Goal: Task Accomplishment & Management: Manage account settings

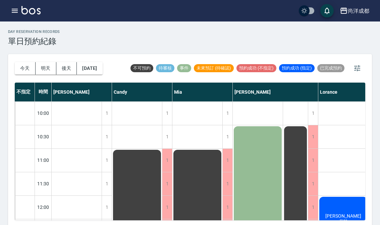
scroll to position [40, 0]
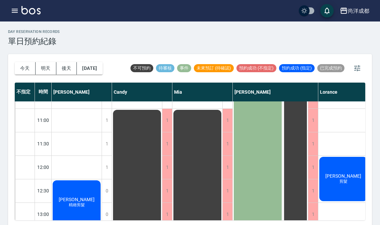
click at [21, 67] on button "今天" at bounding box center [25, 68] width 21 height 12
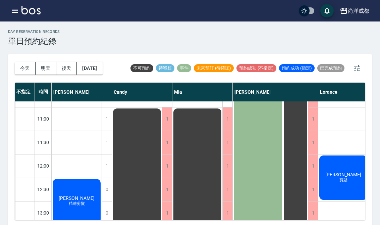
click at [20, 64] on button "今天" at bounding box center [25, 68] width 21 height 12
click at [26, 67] on button "今天" at bounding box center [25, 68] width 21 height 12
click at [25, 66] on button "今天" at bounding box center [25, 68] width 21 height 12
click at [24, 71] on button "今天" at bounding box center [25, 68] width 21 height 12
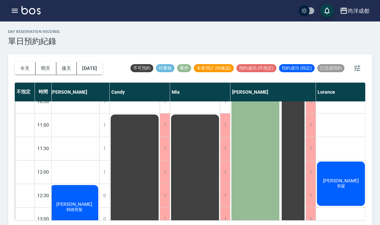
scroll to position [37, 1]
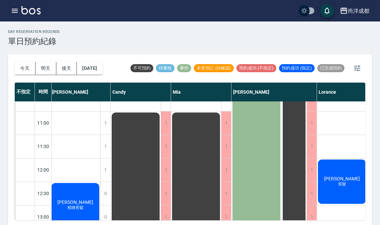
click at [41, 62] on button "明天" at bounding box center [46, 68] width 21 height 12
click at [40, 61] on div at bounding box center [190, 112] width 380 height 225
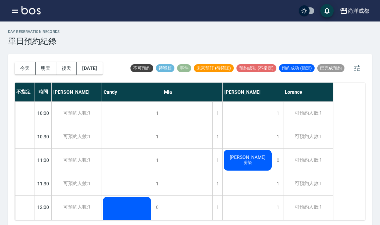
click at [40, 72] on button "明天" at bounding box center [46, 68] width 21 height 12
click at [64, 70] on button "後天" at bounding box center [66, 68] width 21 height 12
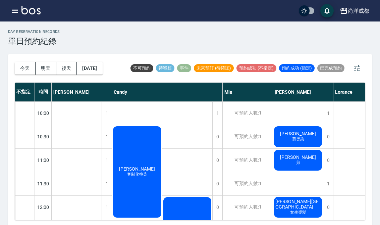
scroll to position [2, 0]
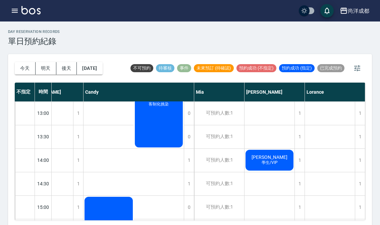
click at [24, 70] on button "今天" at bounding box center [25, 68] width 21 height 12
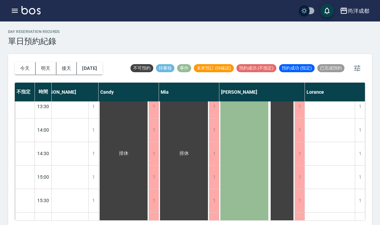
scroll to position [171, 13]
click at [97, 71] on button "2025/08/14" at bounding box center [89, 68] width 25 height 12
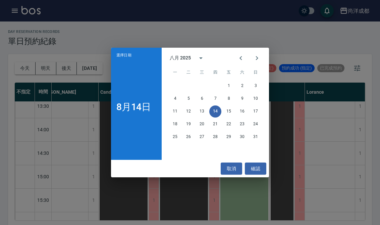
click at [257, 59] on icon "Next month" at bounding box center [257, 58] width 2 height 4
click at [239, 56] on icon "Previous month" at bounding box center [241, 58] width 8 height 8
click at [261, 55] on button "Next month" at bounding box center [257, 58] width 16 height 16
click at [322, 137] on div "選擇日期 8月14日 九月 2025 一 二 三 四 五 六 日 1 2 3 4 5 6 7 8 9 10 11 12 13 14 15 16 17 18 1…" at bounding box center [190, 112] width 380 height 225
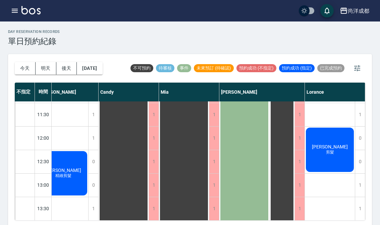
scroll to position [68, 13]
click at [88, 160] on div "柯慎銓 剪髮" at bounding box center [63, 174] width 50 height 46
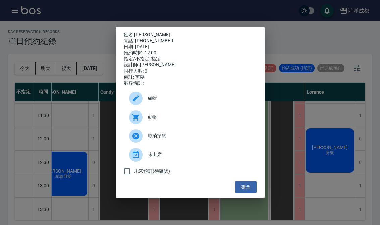
click at [248, 189] on button "關閉" at bounding box center [245, 187] width 21 height 12
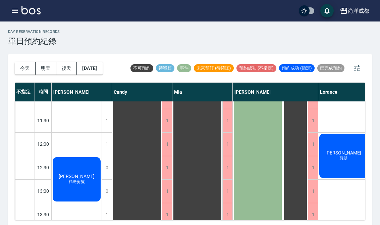
scroll to position [63, 0]
click at [77, 183] on span "精緻剪髮" at bounding box center [76, 182] width 19 height 6
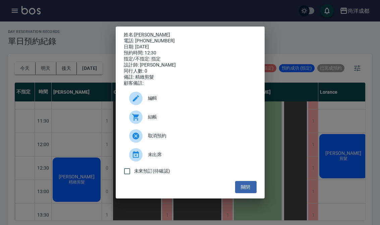
click at [242, 193] on button "關閉" at bounding box center [245, 187] width 21 height 12
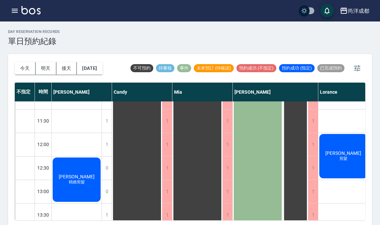
click at [46, 69] on button "明天" at bounding box center [46, 68] width 21 height 12
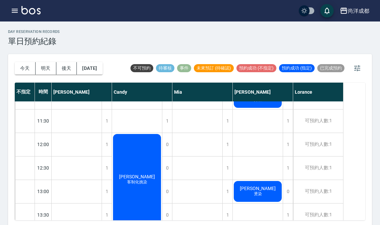
click at [67, 67] on button "後天" at bounding box center [66, 68] width 21 height 12
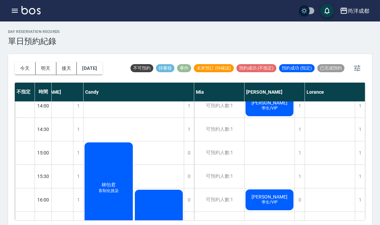
click at [45, 70] on button "明天" at bounding box center [46, 68] width 21 height 12
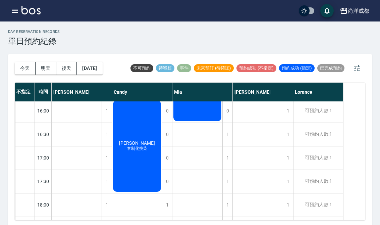
scroll to position [285, 0]
click at [93, 69] on button "2025/08/15" at bounding box center [89, 68] width 25 height 12
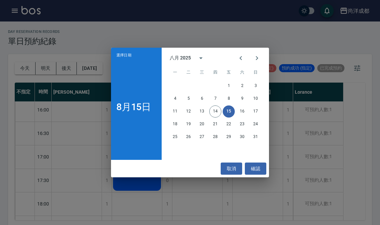
click at [231, 123] on button "22" at bounding box center [229, 124] width 12 height 12
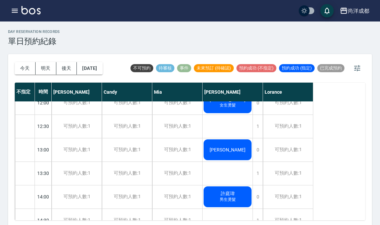
scroll to position [106, 0]
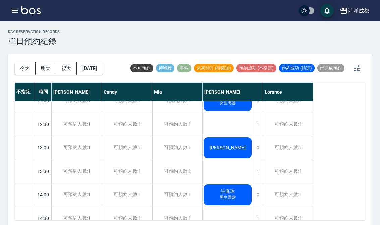
click at [45, 66] on button "明天" at bounding box center [46, 68] width 21 height 12
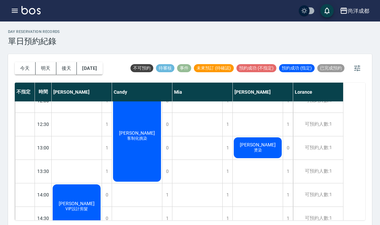
click at [98, 70] on button "2025/08/15" at bounding box center [89, 68] width 25 height 12
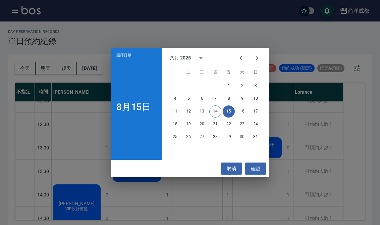
click at [228, 123] on button "22" at bounding box center [229, 124] width 12 height 12
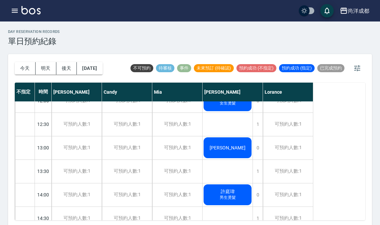
click at [232, 62] on span "男生燙髮" at bounding box center [228, 56] width 48 height 11
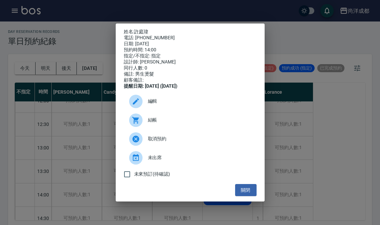
click at [153, 105] on span "編輯" at bounding box center [199, 101] width 103 height 7
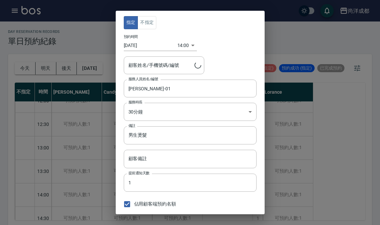
type input "[PERSON_NAME]-01"
type input "許庭瑋/0988079588"
click at [142, 46] on input "2025/08/22" at bounding box center [151, 45] width 54 height 11
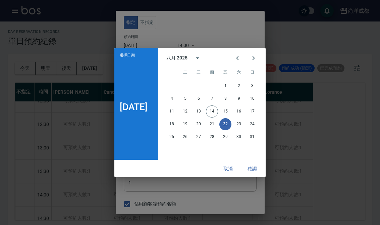
click at [230, 111] on button "15" at bounding box center [225, 111] width 12 height 12
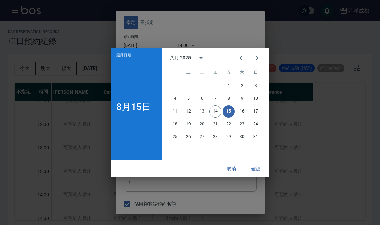
type input "2025/08/15"
type input "1755237600000"
click at [258, 167] on button "確認" at bounding box center [255, 168] width 21 height 12
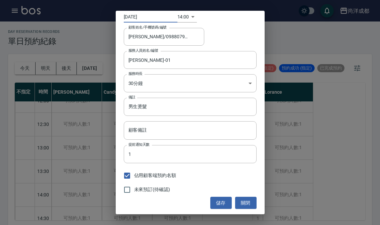
scroll to position [28, 0]
click at [219, 203] on button "儲存" at bounding box center [220, 203] width 21 height 12
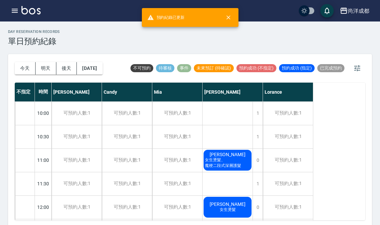
scroll to position [0, 0]
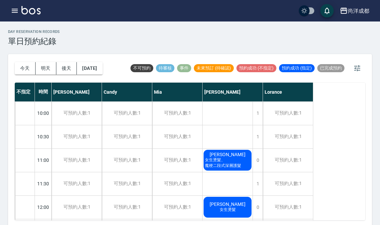
click at [42, 68] on button "明天" at bounding box center [46, 68] width 21 height 12
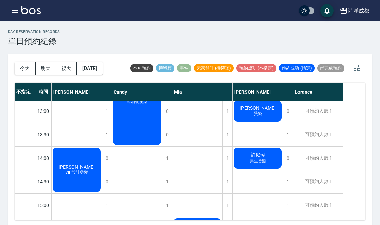
scroll to position [152, 0]
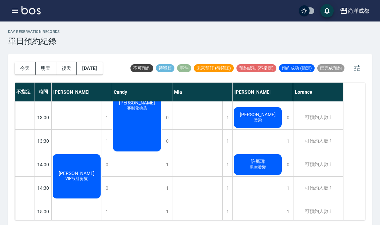
scroll to position [138, 0]
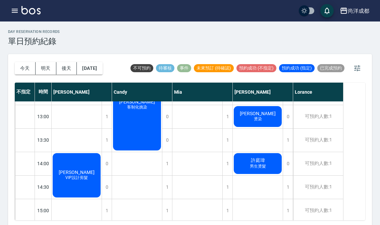
click at [102, 68] on button "2025/08/15" at bounding box center [89, 68] width 25 height 12
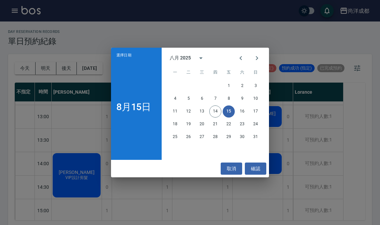
click at [261, 110] on button "17" at bounding box center [256, 111] width 12 height 12
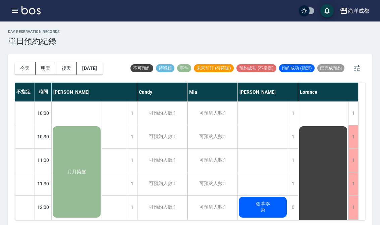
click at [291, 137] on div "1" at bounding box center [293, 136] width 10 height 23
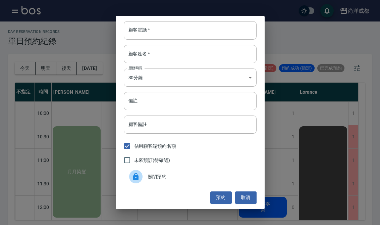
click at [254, 132] on input "顧客備註" at bounding box center [190, 124] width 133 height 18
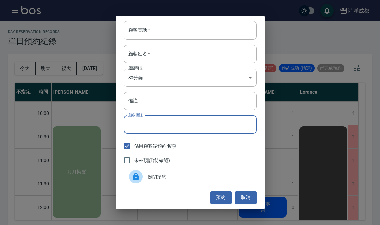
click at [169, 29] on input "顧客電話   *" at bounding box center [190, 30] width 133 height 18
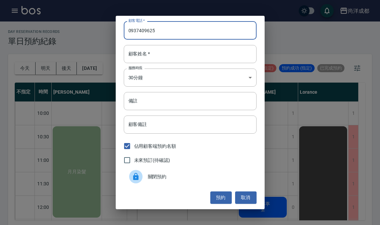
type input "0937409625"
click at [171, 53] on input "顧客姓名   *" at bounding box center [190, 54] width 133 height 18
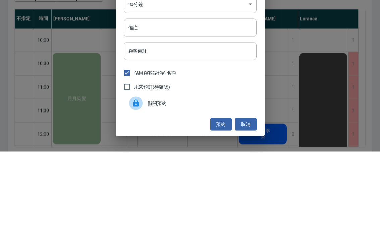
type input "趙"
click at [136, 92] on div "備註 備註" at bounding box center [190, 101] width 133 height 18
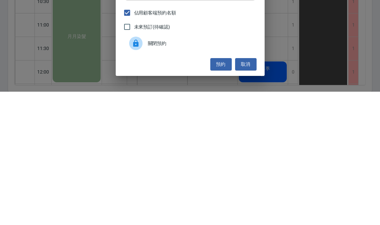
type input "剪染護"
click at [219, 191] on button "預約" at bounding box center [220, 197] width 21 height 12
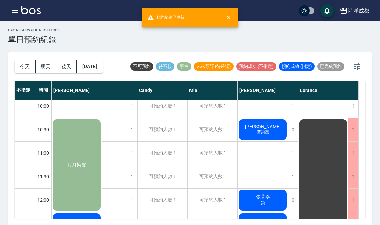
scroll to position [4, 0]
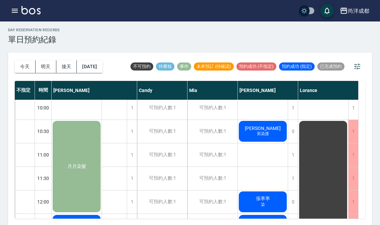
click at [101, 67] on button "2025/08/17" at bounding box center [89, 66] width 25 height 12
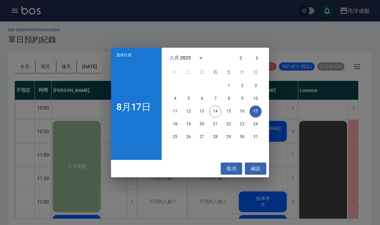
click at [243, 116] on button "16" at bounding box center [242, 111] width 12 height 12
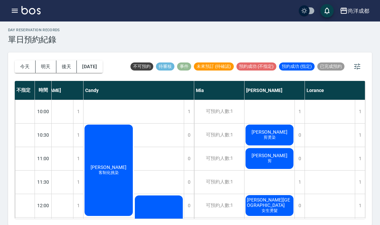
scroll to position [0, 29]
click at [25, 68] on button "今天" at bounding box center [25, 66] width 21 height 12
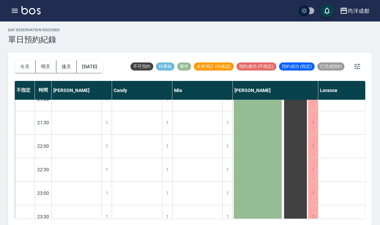
scroll to position [529, 0]
click at [20, 67] on button "今天" at bounding box center [25, 66] width 21 height 12
click at [19, 67] on button "今天" at bounding box center [25, 66] width 21 height 12
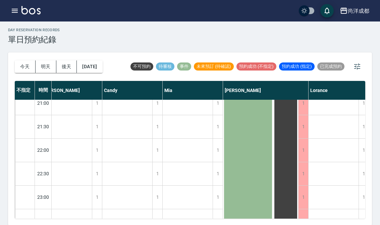
scroll to position [526, 8]
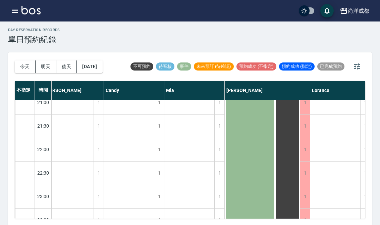
click at [41, 69] on button "明天" at bounding box center [46, 66] width 21 height 12
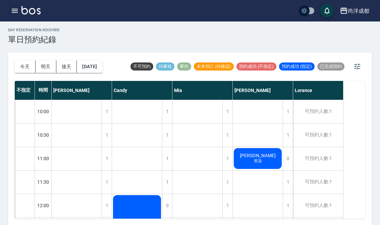
click at [288, 206] on div "1" at bounding box center [288, 205] width 10 height 23
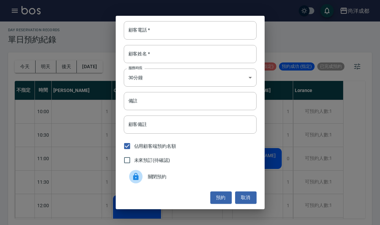
click at [169, 36] on input "顧客電話   *" at bounding box center [190, 30] width 133 height 18
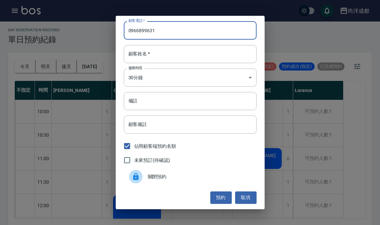
type input "0966899631"
click at [157, 58] on input "顧客姓名   *" at bounding box center [190, 54] width 133 height 18
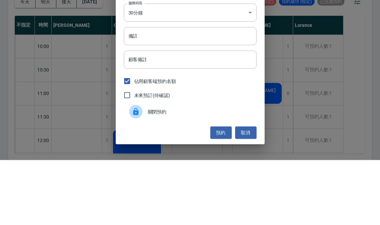
click at [148, 92] on input "備註" at bounding box center [190, 101] width 133 height 18
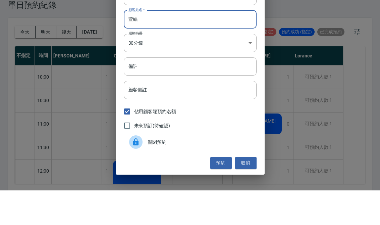
click at [160, 92] on input "備註" at bounding box center [190, 101] width 133 height 18
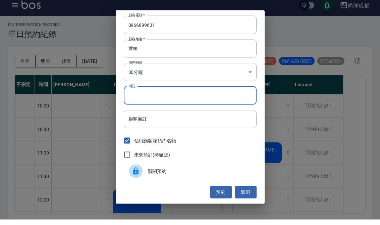
click at [156, 49] on input "萱絲" at bounding box center [190, 54] width 133 height 18
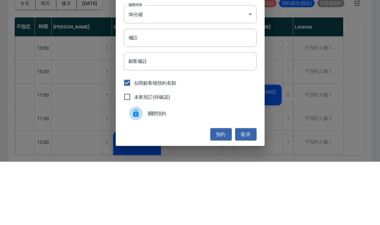
type input "萱"
click at [160, 92] on input "備註" at bounding box center [190, 101] width 133 height 18
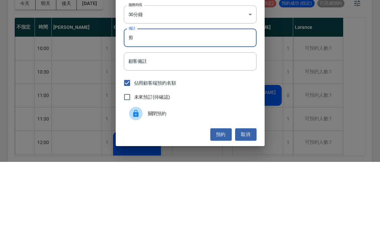
type input "剪"
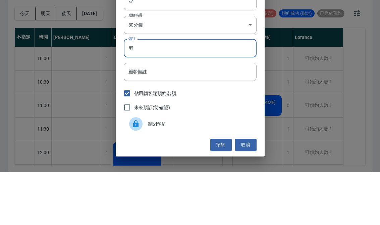
click at [220, 191] on button "預約" at bounding box center [220, 197] width 21 height 12
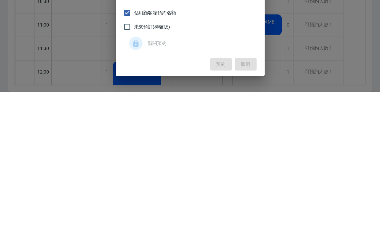
scroll to position [2, 0]
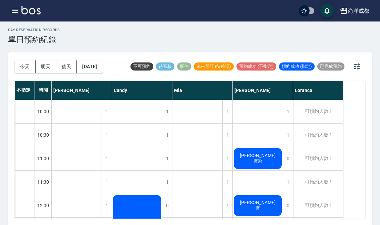
click at [46, 62] on button "明天" at bounding box center [46, 66] width 21 height 12
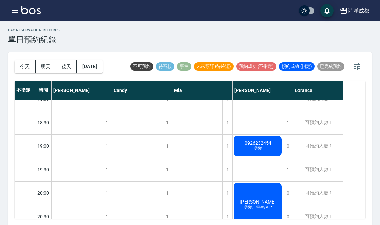
scroll to position [388, 0]
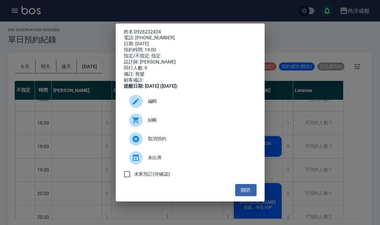
click at [150, 30] on link "0926232454" at bounding box center [147, 31] width 27 height 5
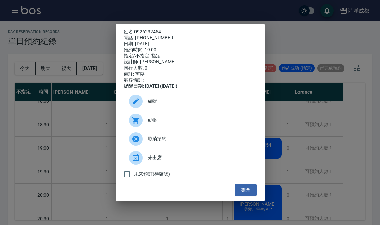
click at [282, 122] on div "姓名: 0926232454 電話: 0926232454 日期: 2025/08/15 預約時間: 19:00 指定/不指定: 指定 設計師: Benny …" at bounding box center [190, 112] width 380 height 225
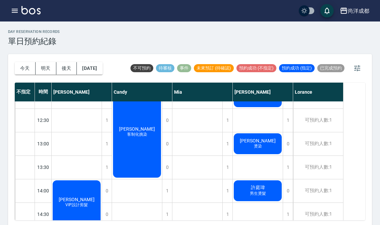
scroll to position [112, 0]
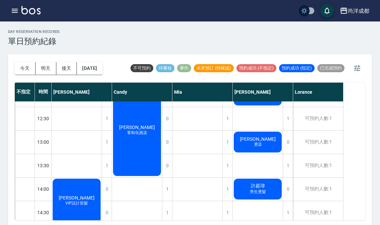
click at [89, 200] on span "男生燙髮" at bounding box center [76, 203] width 25 height 6
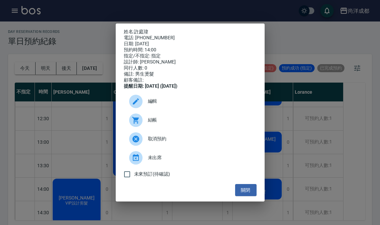
click at [144, 29] on link "許庭瑋" at bounding box center [141, 31] width 14 height 5
click at [287, 113] on div "姓名: 許庭瑋 電話: 0988079588 日期: 2025/08/15 預約時間: 14:00 指定/不指定: 指定 設計師: Benny 同行人數: 0…" at bounding box center [190, 112] width 380 height 225
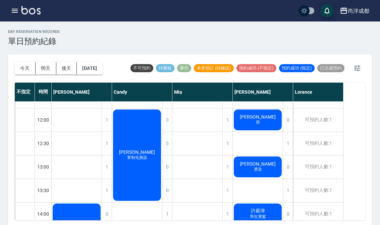
scroll to position [89, 0]
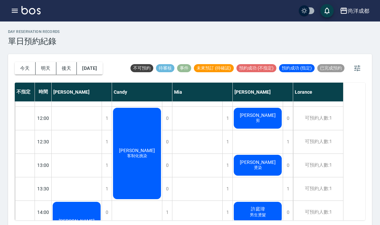
click at [96, 218] on span "瞿發敏" at bounding box center [76, 220] width 39 height 5
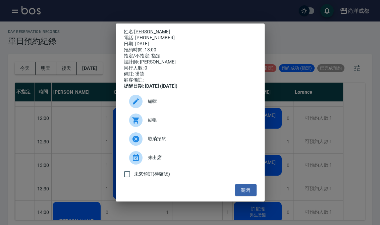
click at [137, 29] on link "瞿發敏" at bounding box center [152, 31] width 36 height 5
click at [298, 135] on div "姓名: 瞿發敏 電話: 0979123206 日期: 2025/08/15 預約時間: 13:00 指定/不指定: 指定 設計師: Benny 同行人數: 0…" at bounding box center [190, 112] width 380 height 225
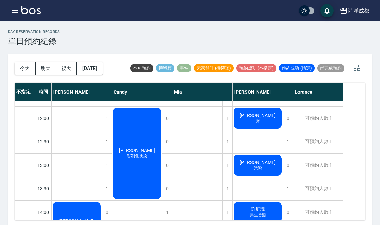
click at [102, 201] on div "袁咏萱 剪" at bounding box center [77, 224] width 50 height 46
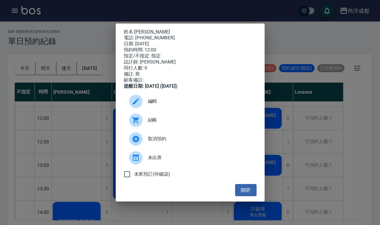
click at [135, 23] on div "姓名: 袁咏萱 電話: 0966899631 日期: 2025/08/15 預約時間: 12:00 指定/不指定: 指定 設計師: Benny 同行人數: 0…" at bounding box center [190, 112] width 149 height 178
click at [143, 29] on link "袁咏萱" at bounding box center [152, 31] width 36 height 5
click at [288, 140] on div "姓名: 袁咏萱 電話: 0966899631 日期: 2025/08/15 預約時間: 12:00 指定/不指定: 指定 設計師: Benny 同行人數: 0…" at bounding box center [190, 112] width 380 height 225
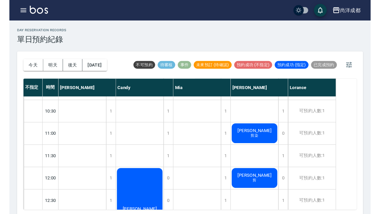
scroll to position [20, 0]
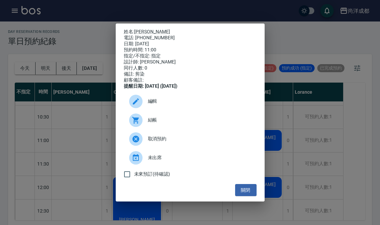
click at [140, 29] on link "林瓏" at bounding box center [152, 31] width 36 height 5
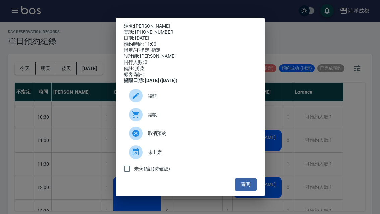
click at [286, 108] on div "姓名: 林瓏 電話: 0920991028 日期: 2025/08/15 預約時間: 11:00 指定/不指定: 指定 設計師: Benny 同行人數: 0 …" at bounding box center [190, 107] width 380 height 214
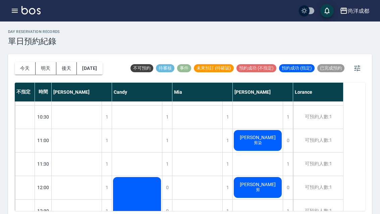
click at [46, 69] on button "明天" at bounding box center [46, 68] width 21 height 12
click at [101, 69] on button "2025/08/15" at bounding box center [89, 68] width 25 height 12
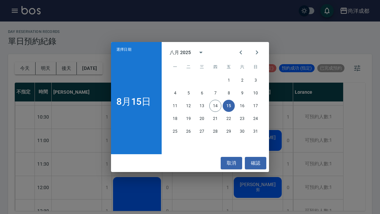
click at [176, 119] on button "18" at bounding box center [175, 118] width 12 height 12
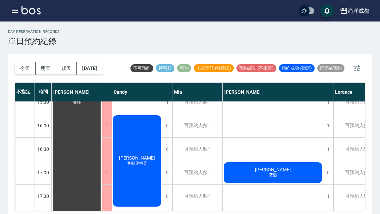
scroll to position [270, 0]
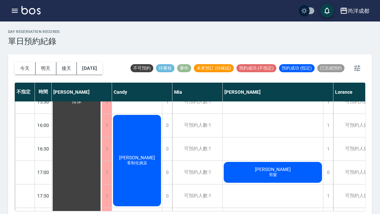
click at [22, 72] on button "今天" at bounding box center [25, 68] width 21 height 12
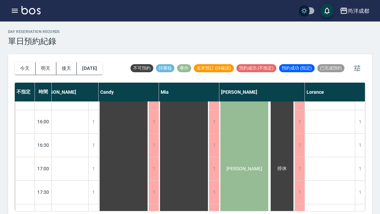
scroll to position [274, 13]
click at [49, 71] on button "明天" at bounding box center [46, 68] width 21 height 12
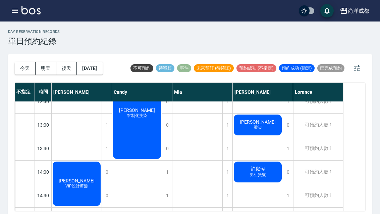
scroll to position [129, 0]
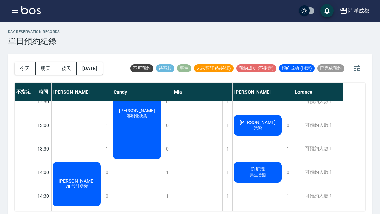
click at [287, 148] on div "1" at bounding box center [288, 148] width 10 height 23
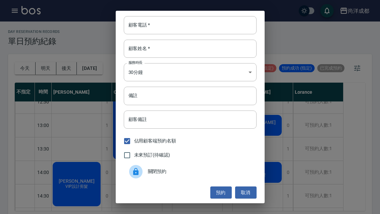
click at [178, 26] on input "顧客電話   *" at bounding box center [190, 25] width 133 height 18
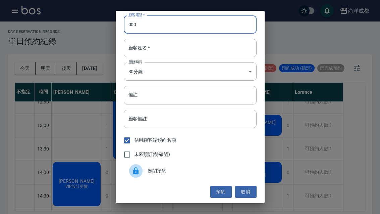
scroll to position [1, 0]
type input "000"
click at [141, 51] on div "顧客姓名   * 顧客姓名   *" at bounding box center [190, 48] width 133 height 18
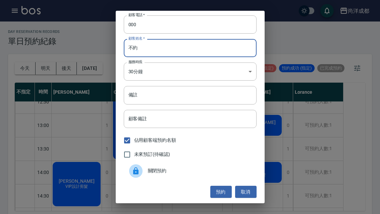
type input "不約"
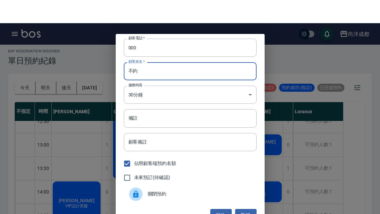
scroll to position [0, 0]
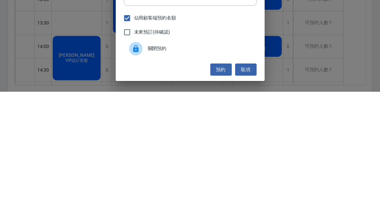
click at [215, 185] on button "預約" at bounding box center [220, 191] width 21 height 12
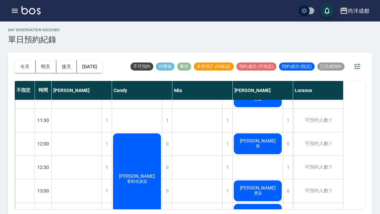
scroll to position [62, 0]
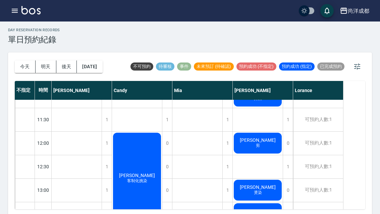
click at [292, 167] on div "1" at bounding box center [288, 166] width 10 height 23
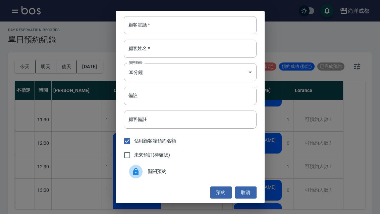
click at [279, 114] on div "顧客電話   * 顧客電話   * 顧客姓名   * 顧客姓名   * 服務時長 30分鐘 1 服務時長 備註 備註 顧客備註 顧客備註 佔用顧客端預約名額 …" at bounding box center [190, 107] width 380 height 214
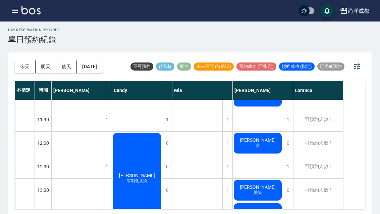
click at [287, 120] on div "1" at bounding box center [288, 119] width 10 height 23
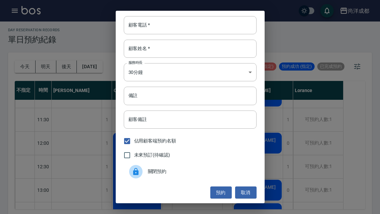
click at [157, 34] on input "顧客電話   *" at bounding box center [190, 25] width 133 height 18
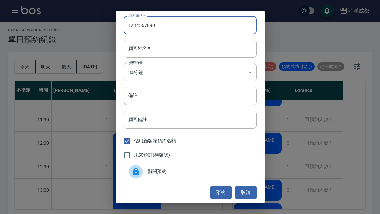
type input "1234567890"
click at [156, 58] on input "顧客姓名   *" at bounding box center [190, 49] width 133 height 18
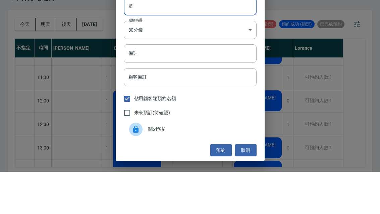
type input "童"
click at [147, 87] on input "備註" at bounding box center [190, 96] width 133 height 18
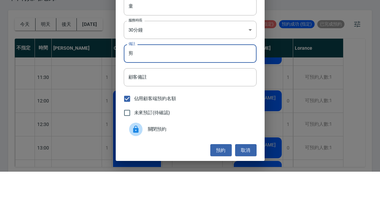
type input "剪"
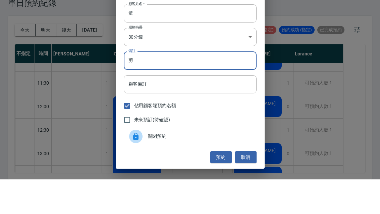
scroll to position [23, 0]
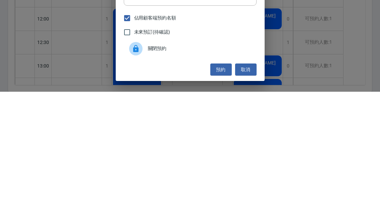
click at [217, 185] on button "預約" at bounding box center [220, 191] width 21 height 12
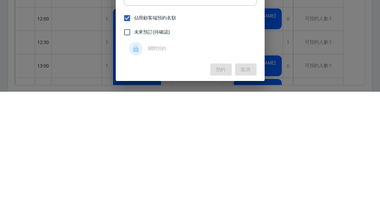
scroll to position [0, 0]
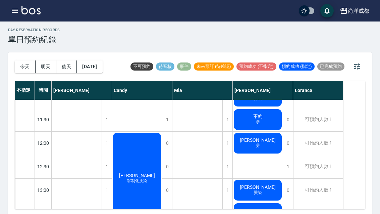
click at [290, 166] on div "1" at bounding box center [288, 166] width 10 height 23
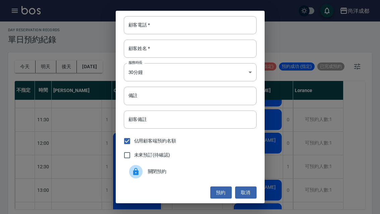
click at [172, 34] on input "顧客電話   *" at bounding box center [190, 25] width 133 height 18
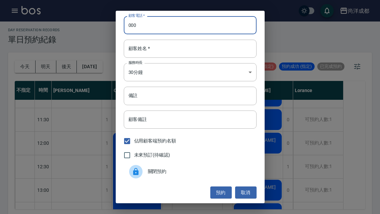
type input "000"
click at [170, 56] on input "顧客姓名   *" at bounding box center [190, 49] width 133 height 18
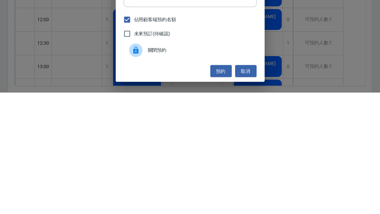
type input "不約"
click at [222, 186] on button "預約" at bounding box center [220, 192] width 21 height 12
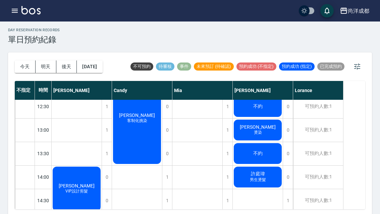
scroll to position [123, 0]
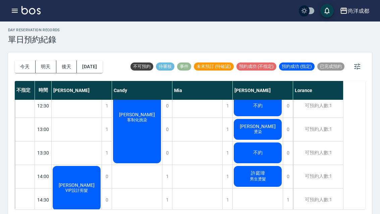
click at [102, 68] on button "2025/08/15" at bounding box center [89, 66] width 25 height 12
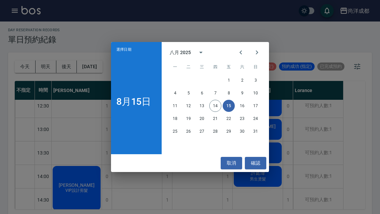
click at [177, 204] on div "選擇日期 8月15日 八月 2025 一 二 三 四 五 六 日 1 2 3 4 5 6 7 8 9 10 11 12 13 14 15 16 17 18 1…" at bounding box center [190, 107] width 380 height 214
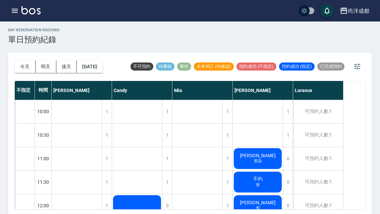
scroll to position [0, 0]
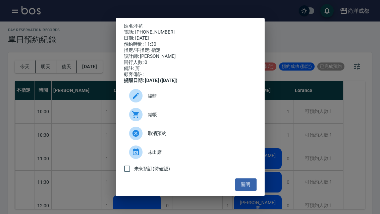
click at [157, 99] on span "編輯" at bounding box center [199, 95] width 103 height 7
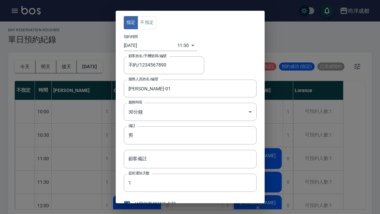
click at [188, 62] on input "不約/1234567890" at bounding box center [159, 65] width 64 height 12
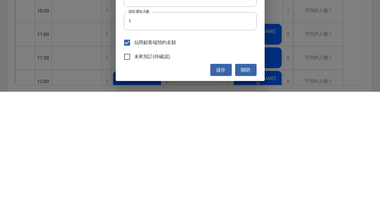
scroll to position [39, 0]
type input "不約/123456789"
click at [250, 186] on button "關閉" at bounding box center [245, 192] width 21 height 12
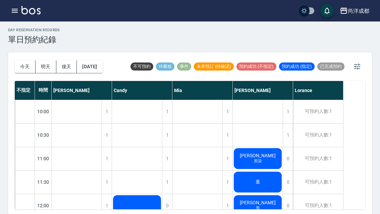
scroll to position [0, 0]
click at [24, 63] on button "今天" at bounding box center [25, 66] width 21 height 12
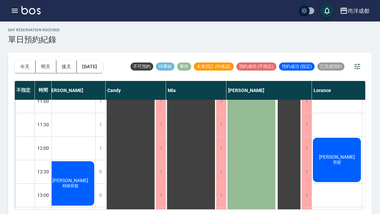
scroll to position [59, 8]
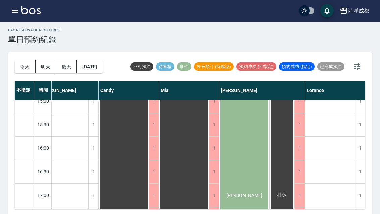
click at [23, 70] on button "今天" at bounding box center [25, 66] width 21 height 12
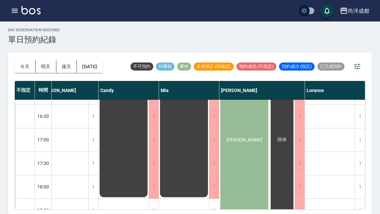
click at [23, 70] on button "今天" at bounding box center [25, 66] width 21 height 12
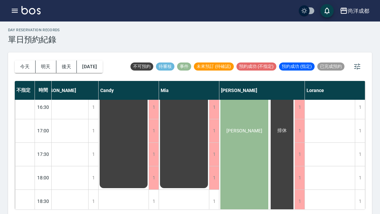
click at [18, 67] on button "今天" at bounding box center [25, 66] width 21 height 12
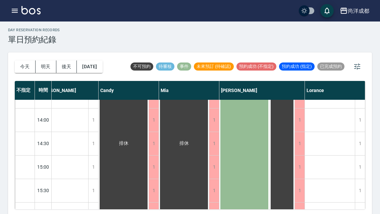
scroll to position [180, 13]
click at [47, 67] on button "明天" at bounding box center [46, 66] width 21 height 12
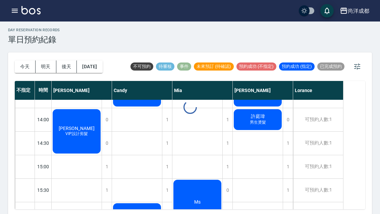
scroll to position [180, 0]
click at [331, 165] on div "可預約人數:1" at bounding box center [318, 166] width 50 height 23
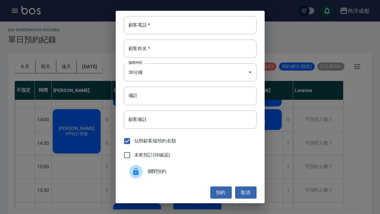
click at [251, 194] on button "取消" at bounding box center [245, 192] width 21 height 12
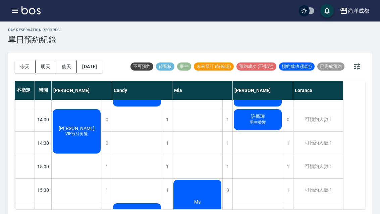
click at [38, 70] on button "明天" at bounding box center [46, 66] width 21 height 12
click at [38, 69] on button "明天" at bounding box center [46, 66] width 21 height 12
click at [29, 68] on button "今天" at bounding box center [25, 66] width 21 height 12
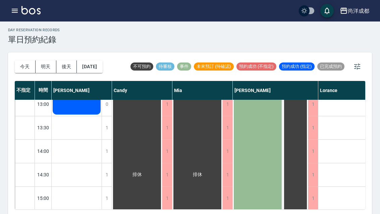
scroll to position [148, 0]
click at [32, 68] on button "今天" at bounding box center [25, 66] width 21 height 12
click at [42, 65] on button "明天" at bounding box center [46, 66] width 21 height 12
click at [42, 65] on div at bounding box center [190, 107] width 380 height 214
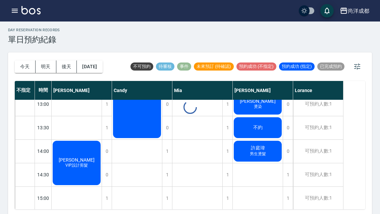
click at [41, 69] on div at bounding box center [190, 107] width 380 height 214
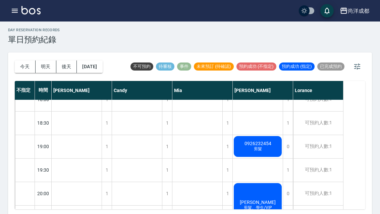
click at [56, 72] on button "後天" at bounding box center [66, 66] width 21 height 12
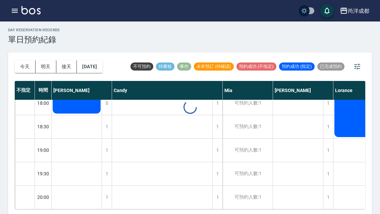
click at [56, 72] on div at bounding box center [190, 107] width 380 height 214
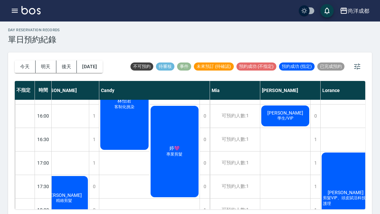
scroll to position [278, 13]
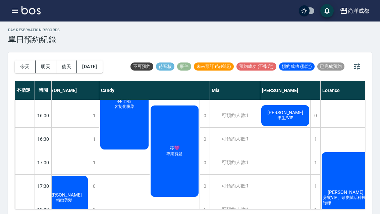
click at [87, 68] on button "2025/08/16" at bounding box center [89, 66] width 25 height 12
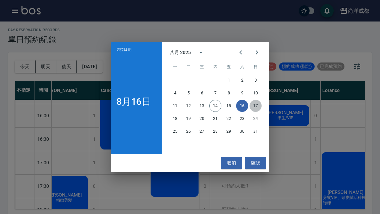
click at [256, 110] on button "17" at bounding box center [256, 106] width 12 height 12
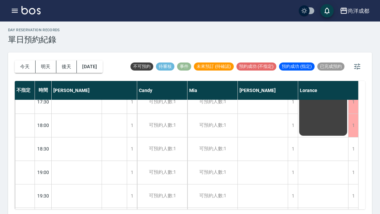
click at [21, 66] on button "今天" at bounding box center [25, 66] width 21 height 12
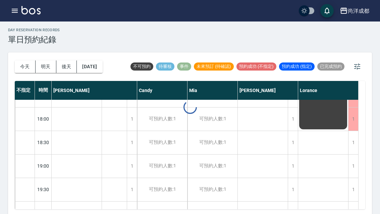
click at [21, 66] on div at bounding box center [190, 107] width 380 height 214
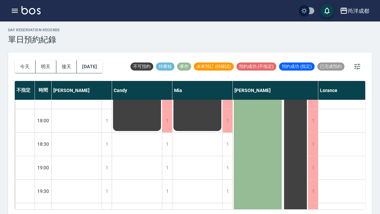
click at [20, 71] on button "今天" at bounding box center [25, 66] width 21 height 12
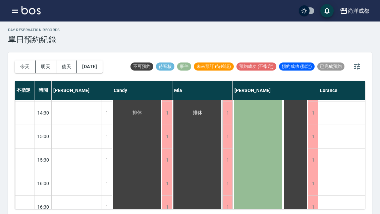
scroll to position [210, 0]
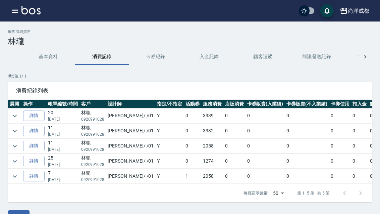
click at [35, 114] on link "詳情" at bounding box center [33, 115] width 21 height 10
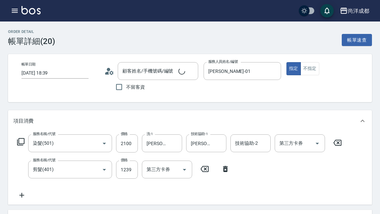
type input "[DATE] 18:39"
type input "[PERSON_NAME]-01"
type input "林瓏/0920991028/null"
type input "信用卡"
click at [17, 7] on icon "button" at bounding box center [15, 11] width 8 height 8
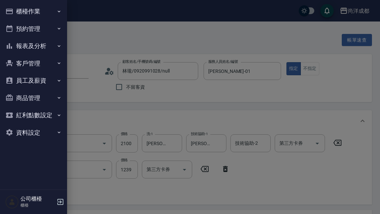
click at [174, 32] on div at bounding box center [190, 107] width 380 height 214
